Goal: Information Seeking & Learning: Check status

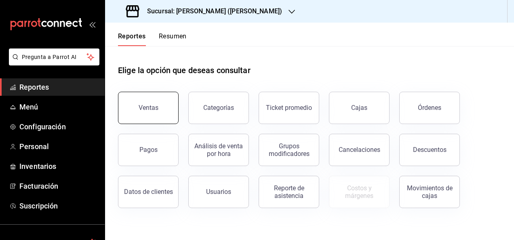
click at [141, 111] on div "Ventas" at bounding box center [149, 108] width 20 height 8
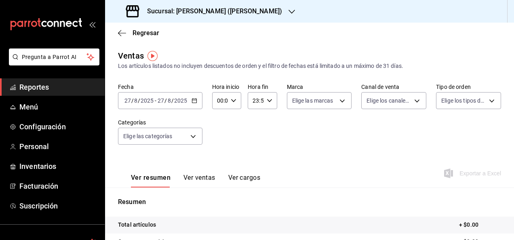
click at [196, 103] on div "[DATE] [DATE] - [DATE] [DATE]" at bounding box center [160, 100] width 84 height 17
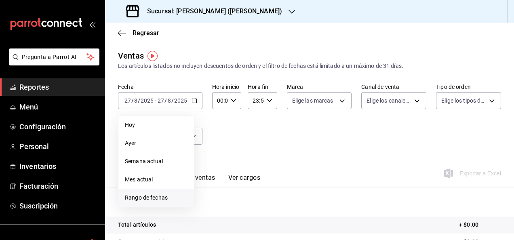
click at [154, 192] on li "Rango de fechas" at bounding box center [156, 198] width 76 height 18
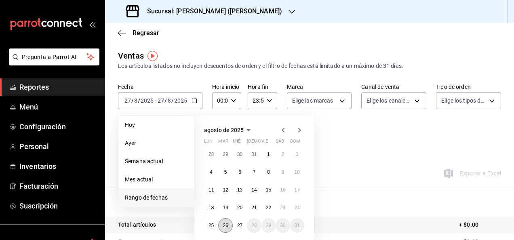
click at [225, 226] on abbr "26" at bounding box center [225, 226] width 5 height 6
click at [235, 226] on button "27" at bounding box center [240, 225] width 14 height 15
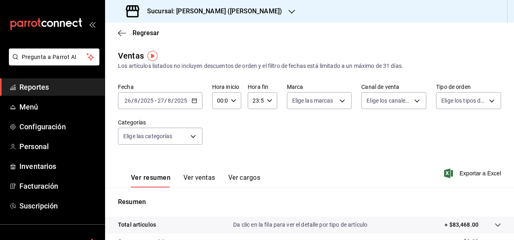
click at [229, 104] on div "00:00 Hora inicio" at bounding box center [226, 100] width 29 height 17
click at [217, 139] on div "00 01 02 03 04 05 06 07 08 09 10 11 12 13 14 15 16 17 18 19 20 21 22 23" at bounding box center [218, 144] width 15 height 65
click at [218, 139] on span "05" at bounding box center [219, 137] width 2 height 6
type input "05:00"
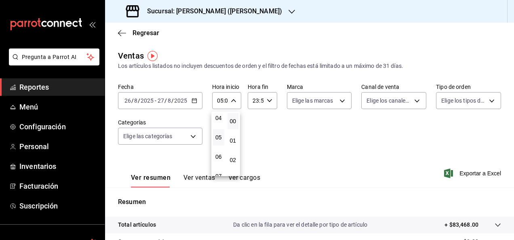
click at [262, 103] on div at bounding box center [257, 120] width 514 height 240
click at [273, 100] on div "23:59 Hora fin" at bounding box center [262, 100] width 29 height 17
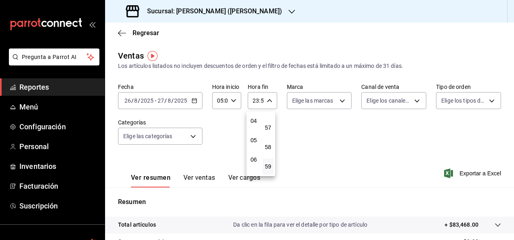
scroll to position [78, 0]
click at [255, 144] on div "00 01 02 03 04 05 06 07 08 09 10 11 12 13 14 15 16 17 18 19 20 21 22 23" at bounding box center [254, 144] width 15 height 65
click at [255, 144] on button "05" at bounding box center [253, 141] width 11 height 16
type input "05:59"
click at [400, 222] on div at bounding box center [257, 120] width 514 height 240
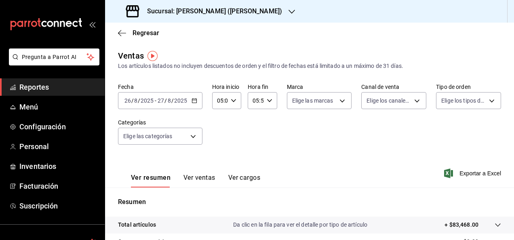
click at [458, 228] on p "+ $83,468.00" at bounding box center [462, 225] width 34 height 8
click at [61, 82] on span "Reportes" at bounding box center [58, 87] width 79 height 11
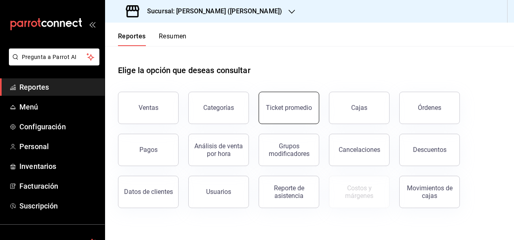
click at [263, 107] on button "Ticket promedio" at bounding box center [289, 108] width 61 height 32
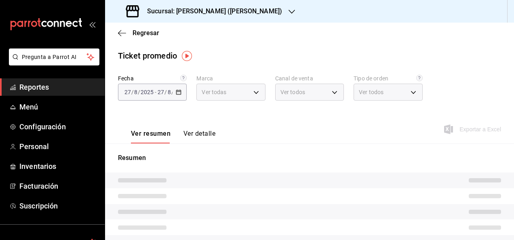
type input "3e284276-a834-4a39-bc59-2edda2d06158"
type input "PARROT,UBER_EATS,RAPPI,DIDI_FOOD,ONLINE"
type input "e22fa5c9-a89e-41b0-8860-3ae797de52dc,d5ed7011-f835-4d0c-a8fc-5f0f01446209,0cbc4…"
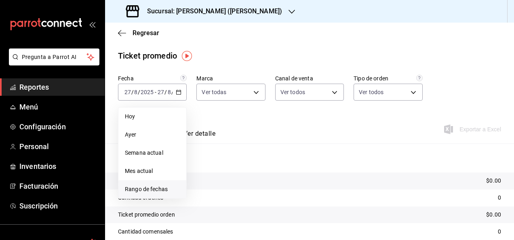
click at [146, 183] on li "Rango de fechas" at bounding box center [152, 189] width 68 height 18
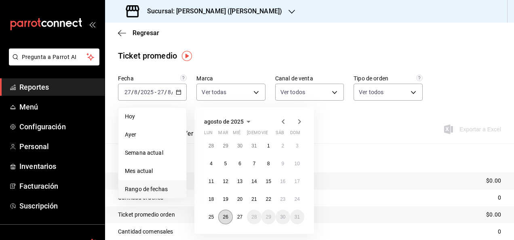
click at [230, 215] on button "26" at bounding box center [225, 217] width 14 height 15
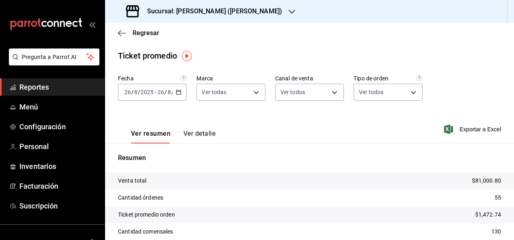
click at [377, 206] on tr "Cantidad órdenes 55" at bounding box center [309, 198] width 409 height 17
